Goal: Task Accomplishment & Management: Complete application form

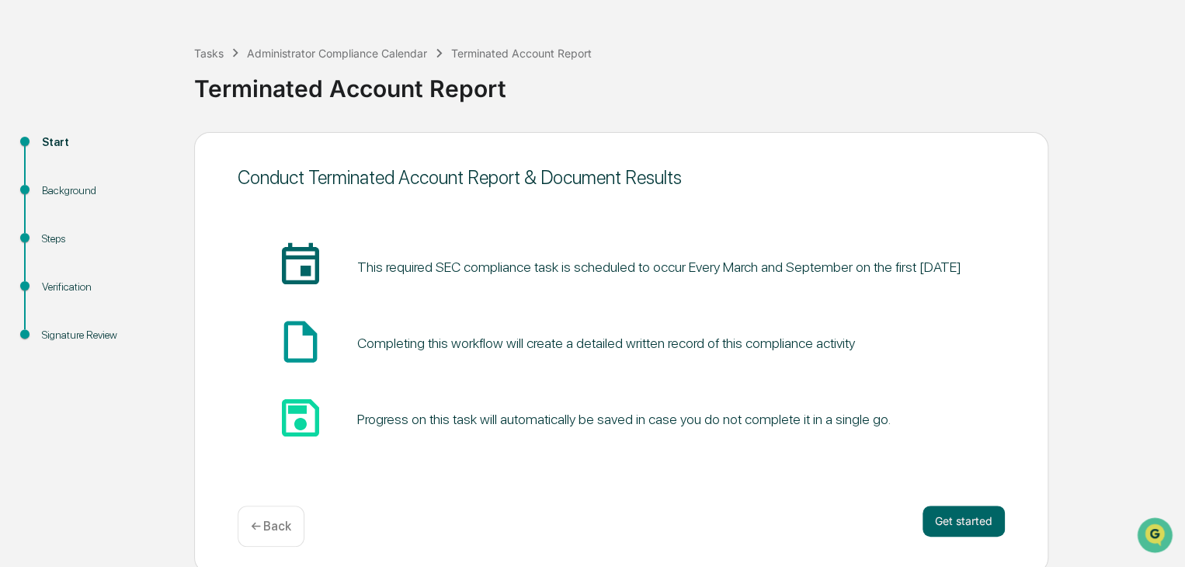
scroll to position [58, 0]
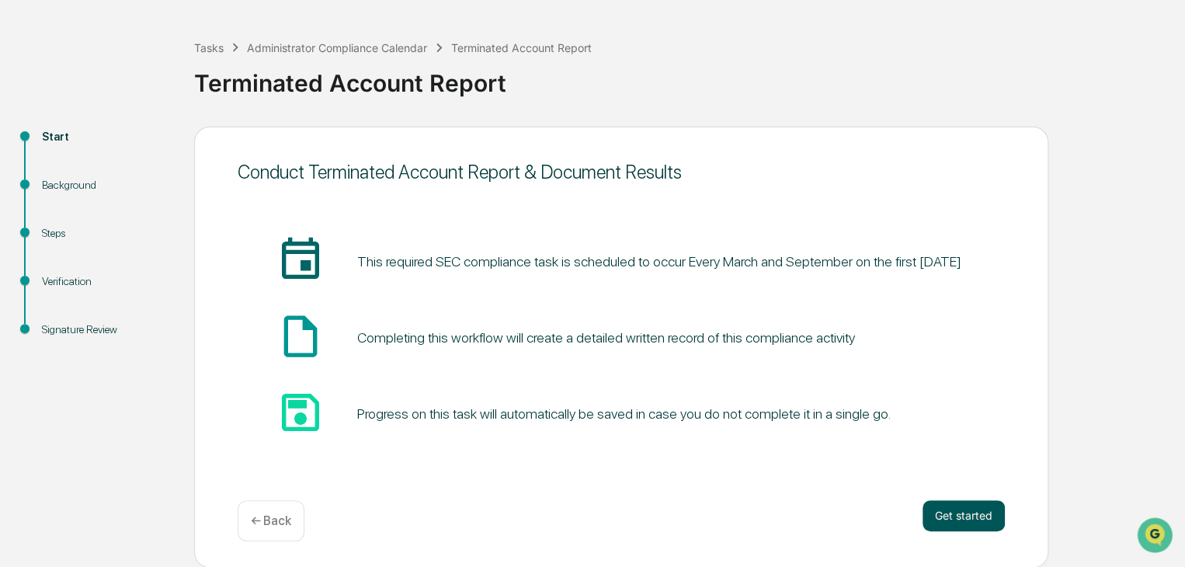
click at [972, 513] on button "Get started" at bounding box center [963, 515] width 82 height 31
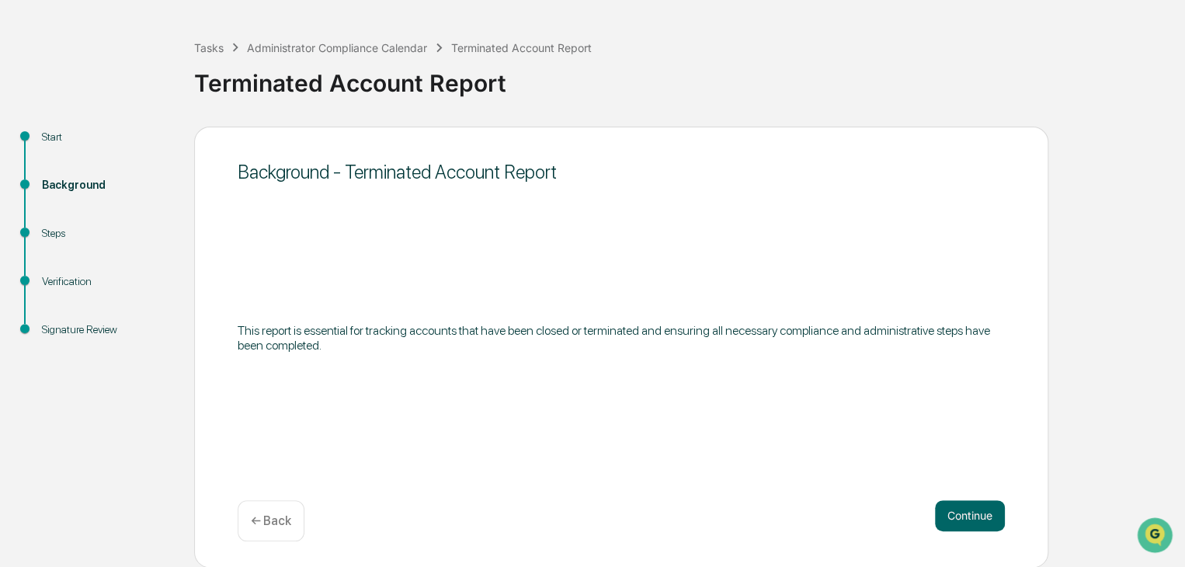
click at [1006, 516] on div "Background - Terminated Account Report This report is essential for tracking ac…" at bounding box center [621, 347] width 854 height 441
click at [981, 509] on button "Continue" at bounding box center [970, 515] width 70 height 31
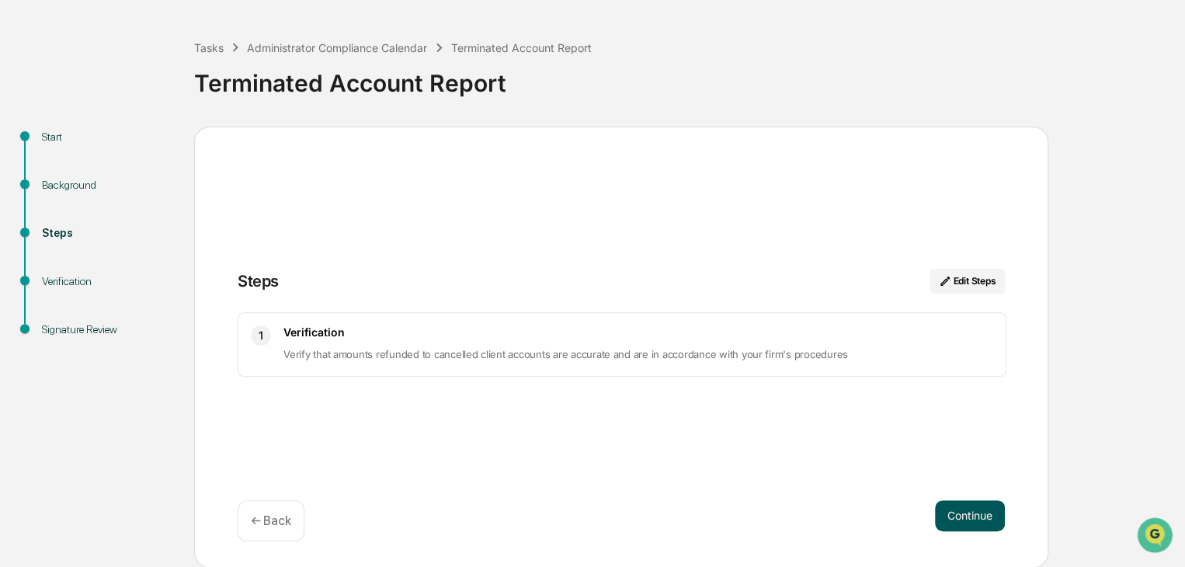
click at [978, 516] on button "Continue" at bounding box center [970, 515] width 70 height 31
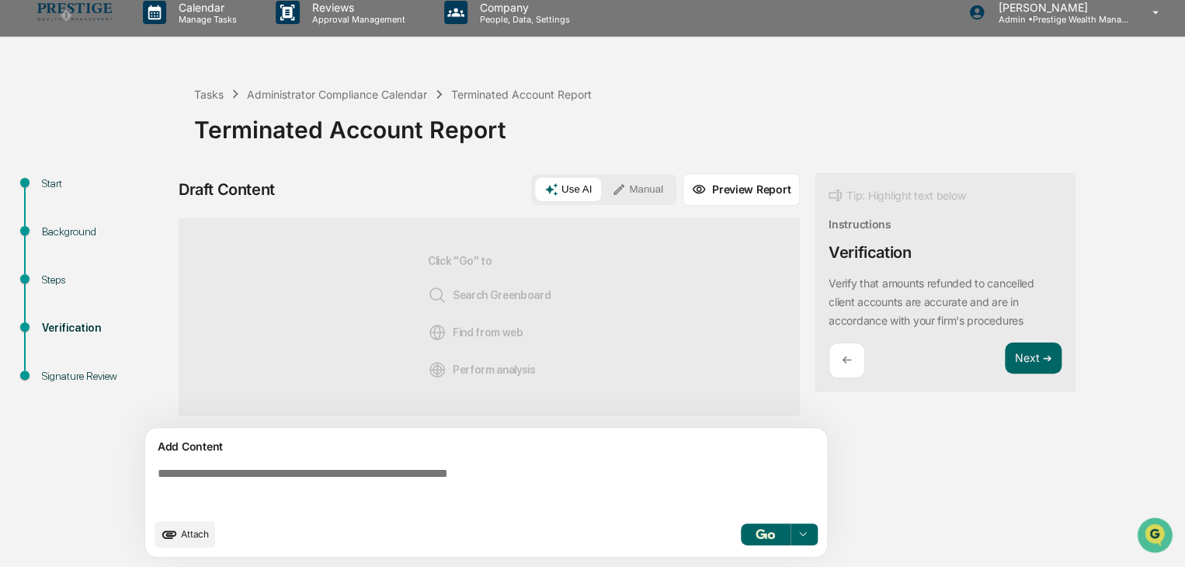
scroll to position [11, 0]
click at [580, 195] on button "Use AI" at bounding box center [568, 190] width 66 height 23
click at [761, 533] on img "button" at bounding box center [765, 535] width 19 height 10
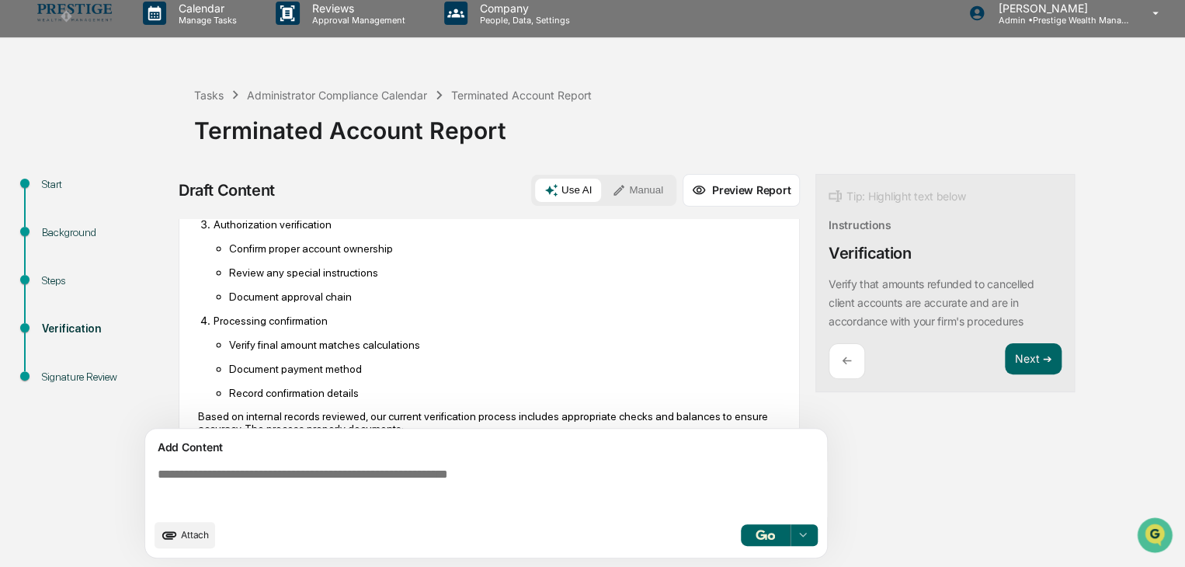
scroll to position [544, 0]
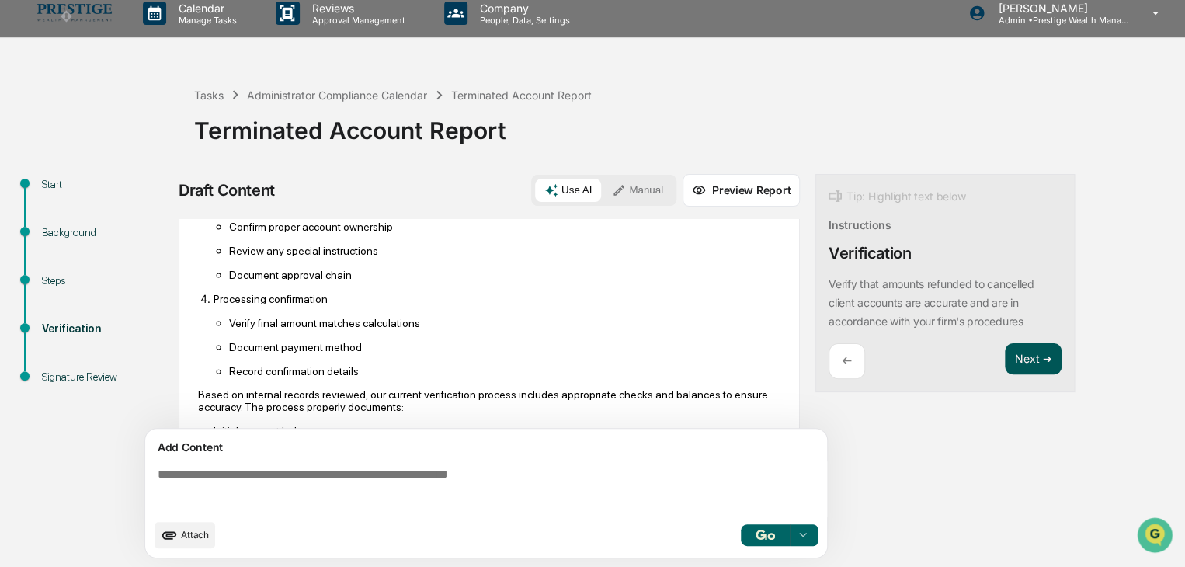
click at [1041, 360] on button "Next ➔" at bounding box center [1033, 359] width 57 height 32
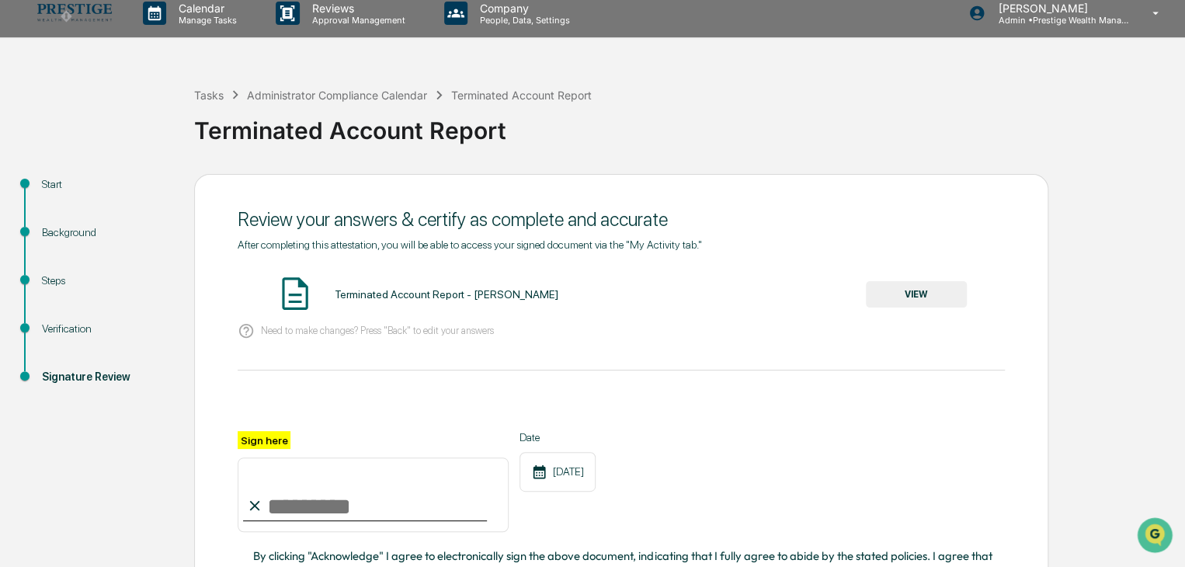
click at [929, 292] on button "VIEW" at bounding box center [916, 294] width 101 height 26
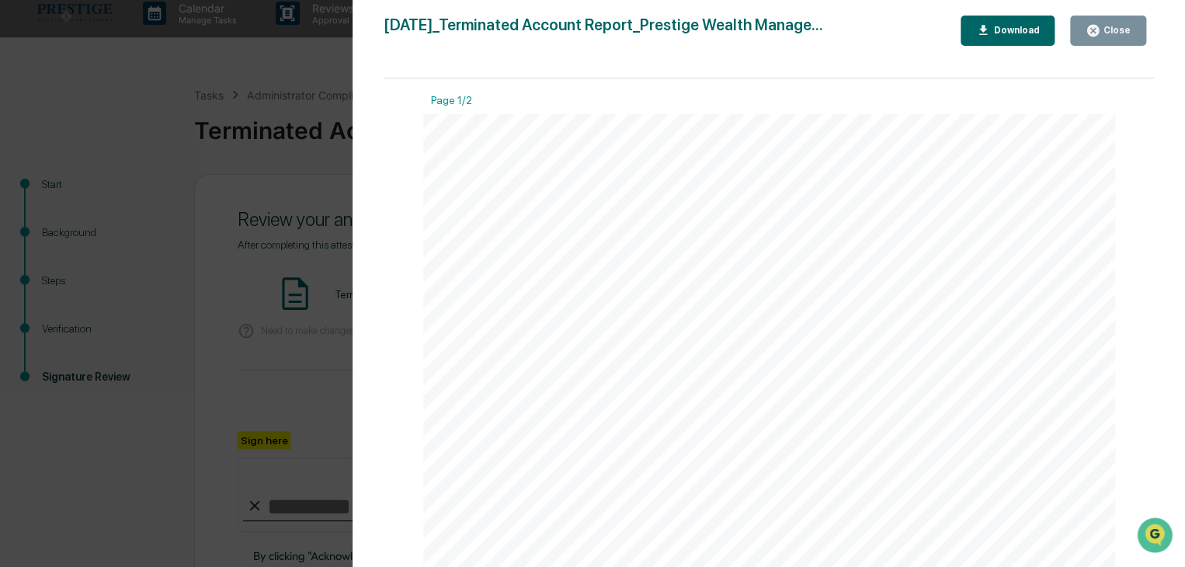
click at [1094, 27] on icon "button" at bounding box center [1093, 31] width 12 height 12
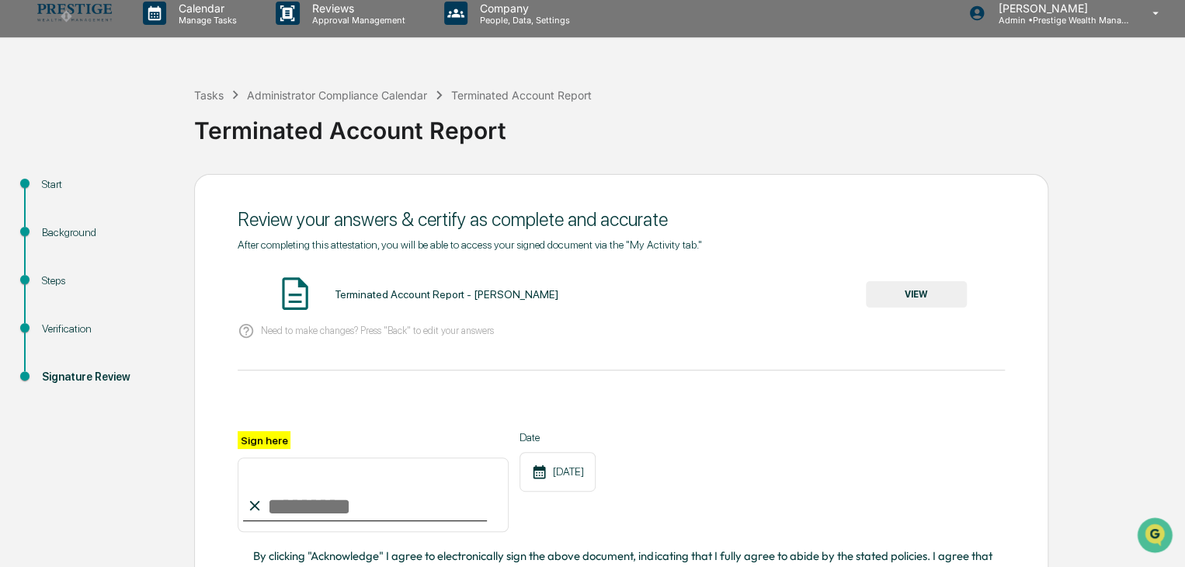
click at [332, 513] on input "Sign here" at bounding box center [373, 494] width 271 height 75
type input "**********"
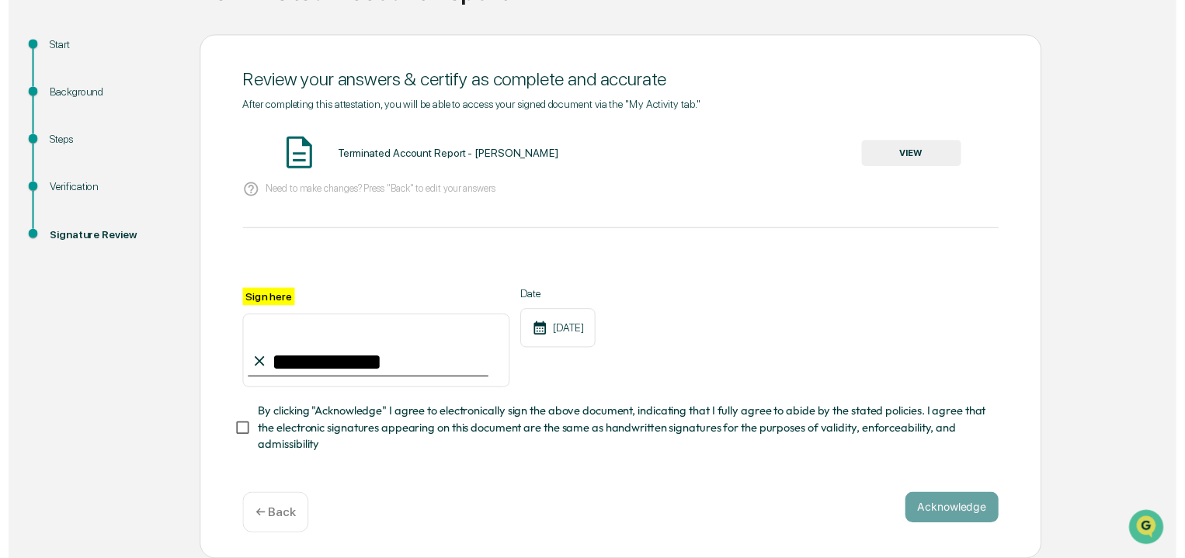
scroll to position [155, 0]
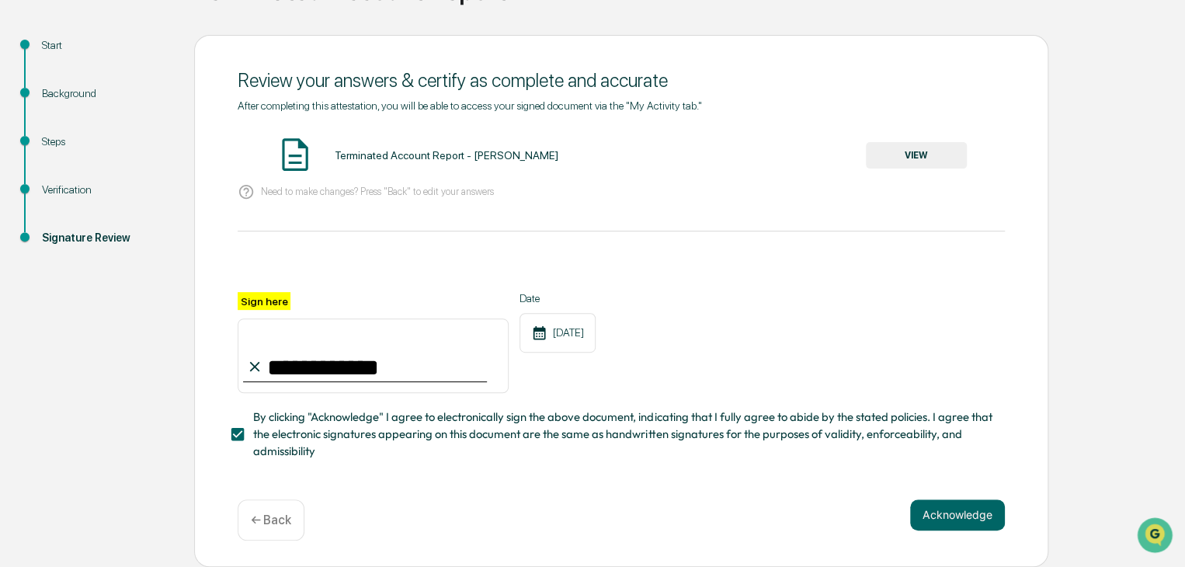
click at [596, 335] on div "[DATE]" at bounding box center [557, 333] width 76 height 40
click at [962, 506] on button "Acknowledge" at bounding box center [957, 514] width 95 height 31
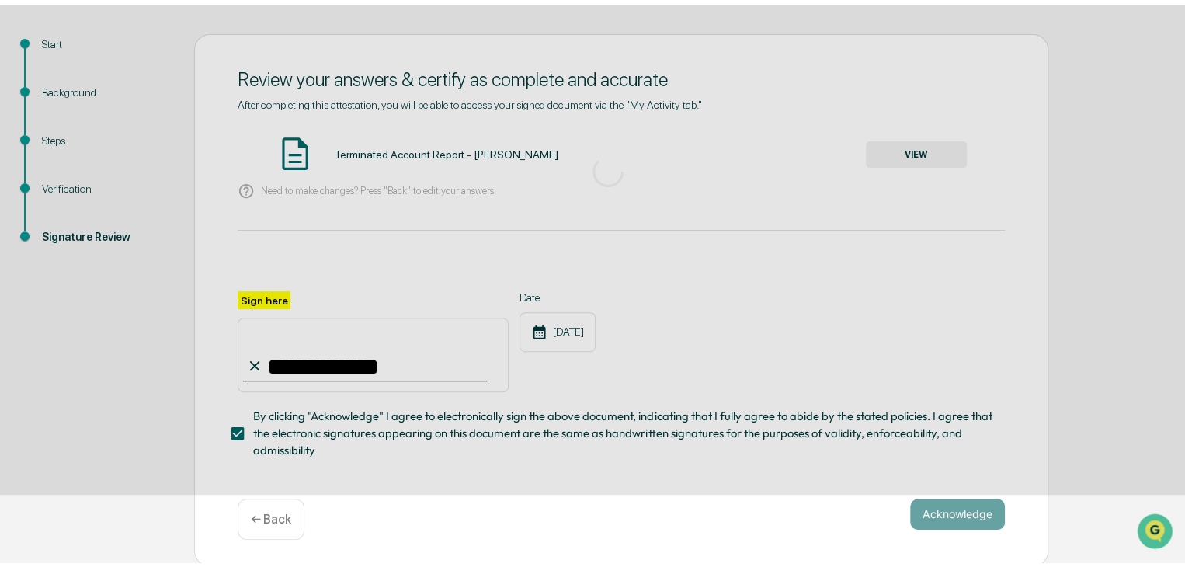
scroll to position [58, 0]
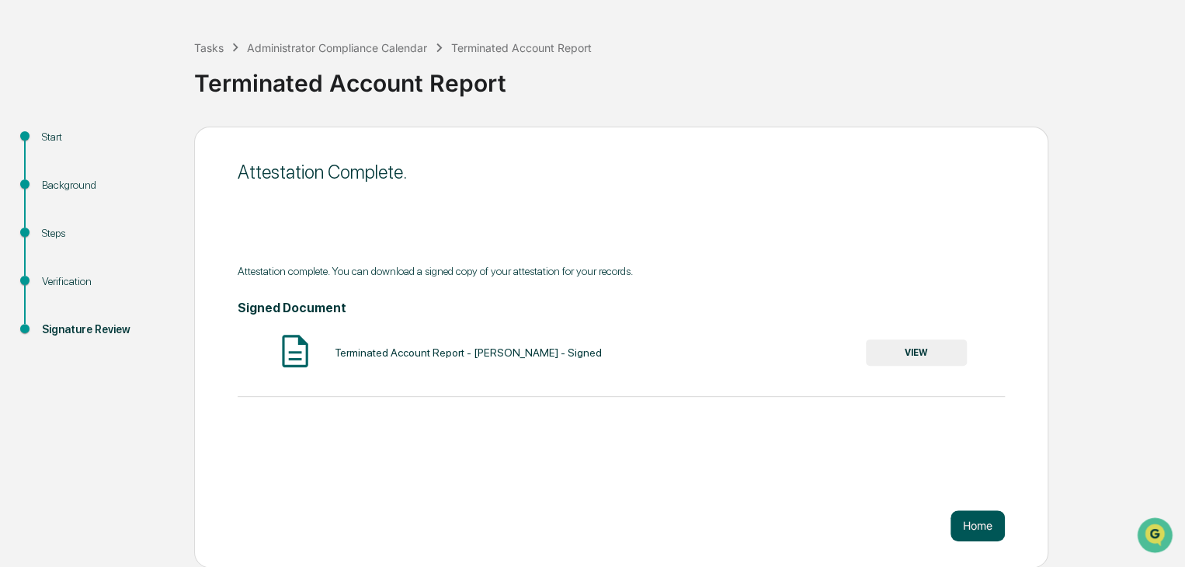
click at [992, 519] on button "Home" at bounding box center [977, 525] width 54 height 31
